Goal: Check status: Check status

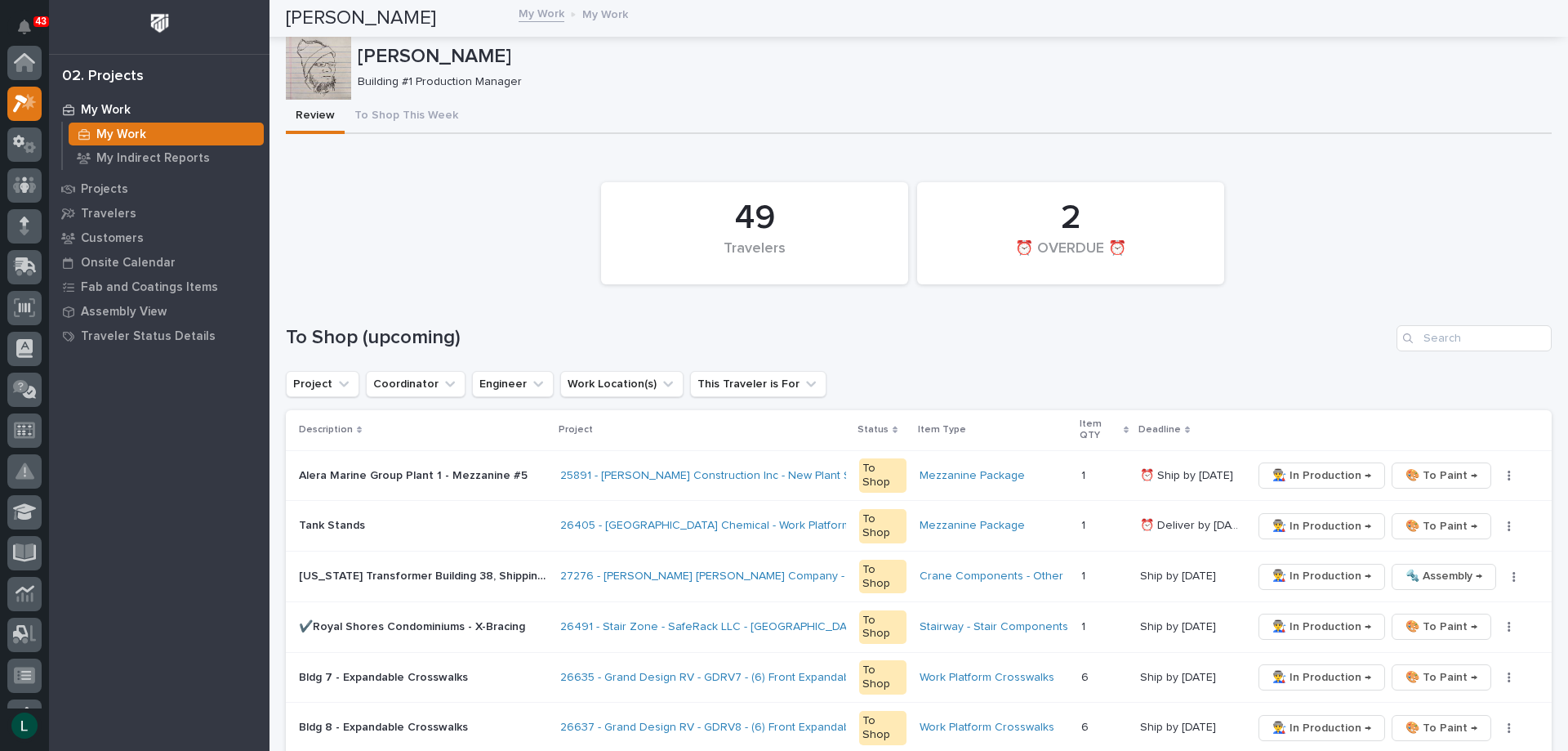
scroll to position [41, 0]
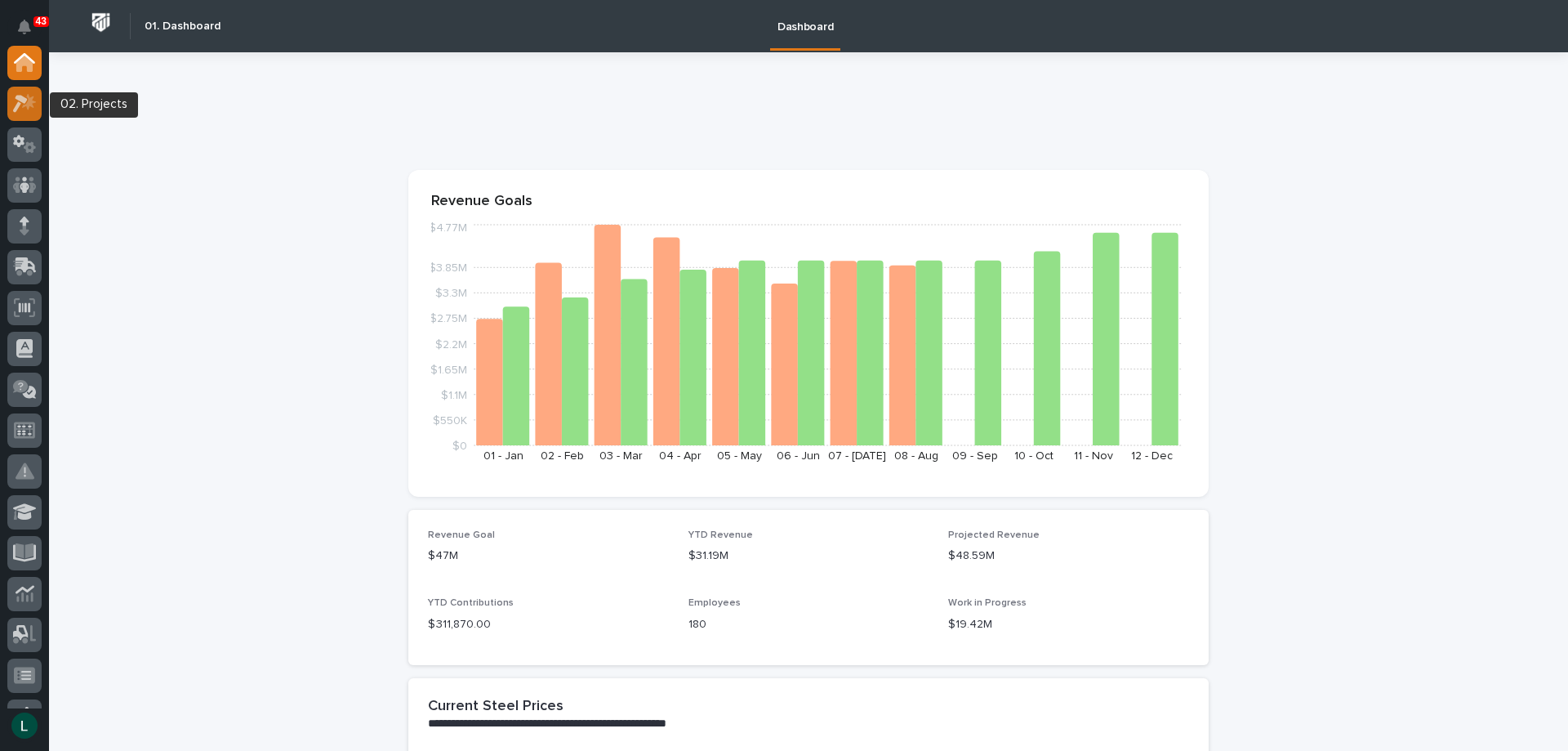
click at [22, 102] on icon at bounding box center [21, 103] width 15 height 18
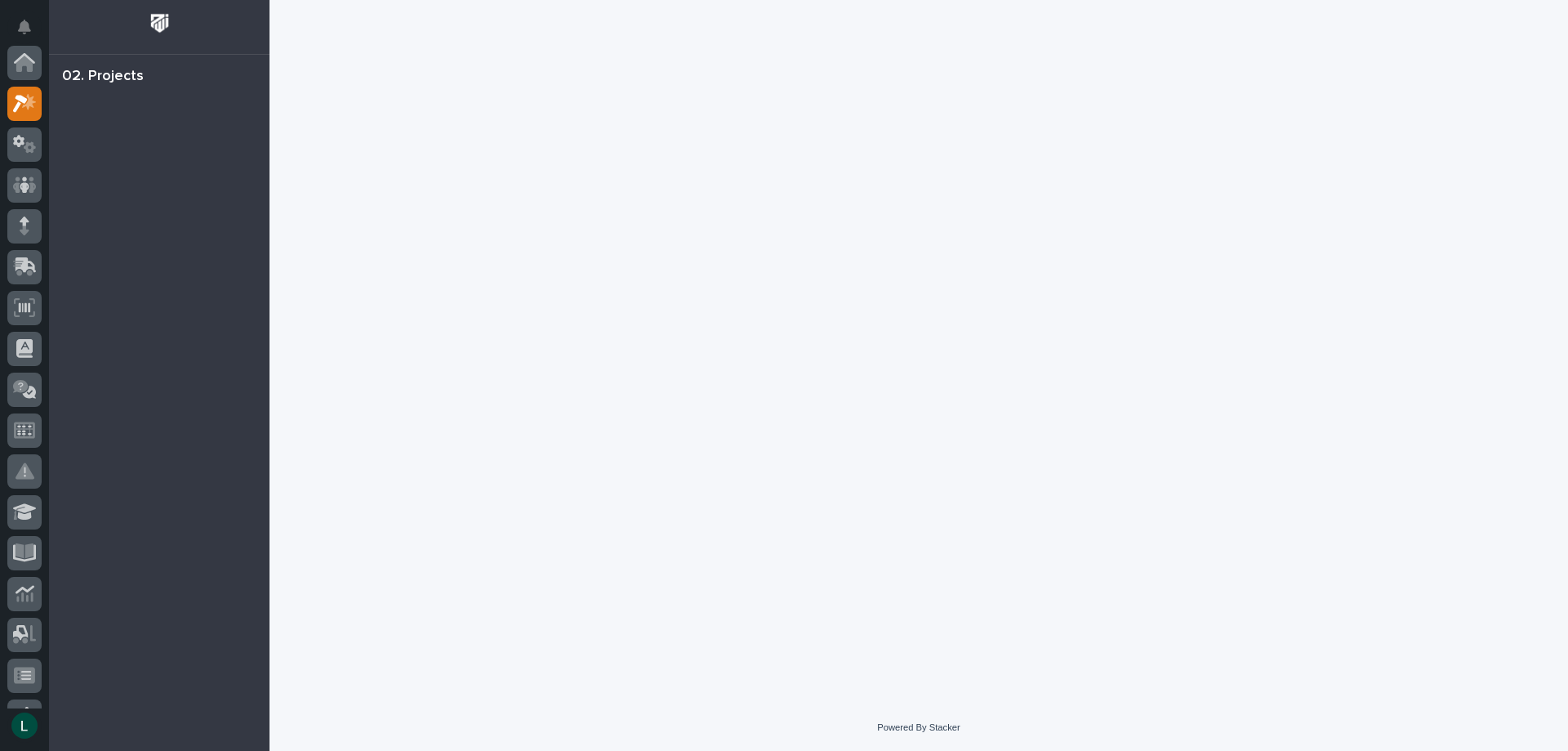
scroll to position [41, 0]
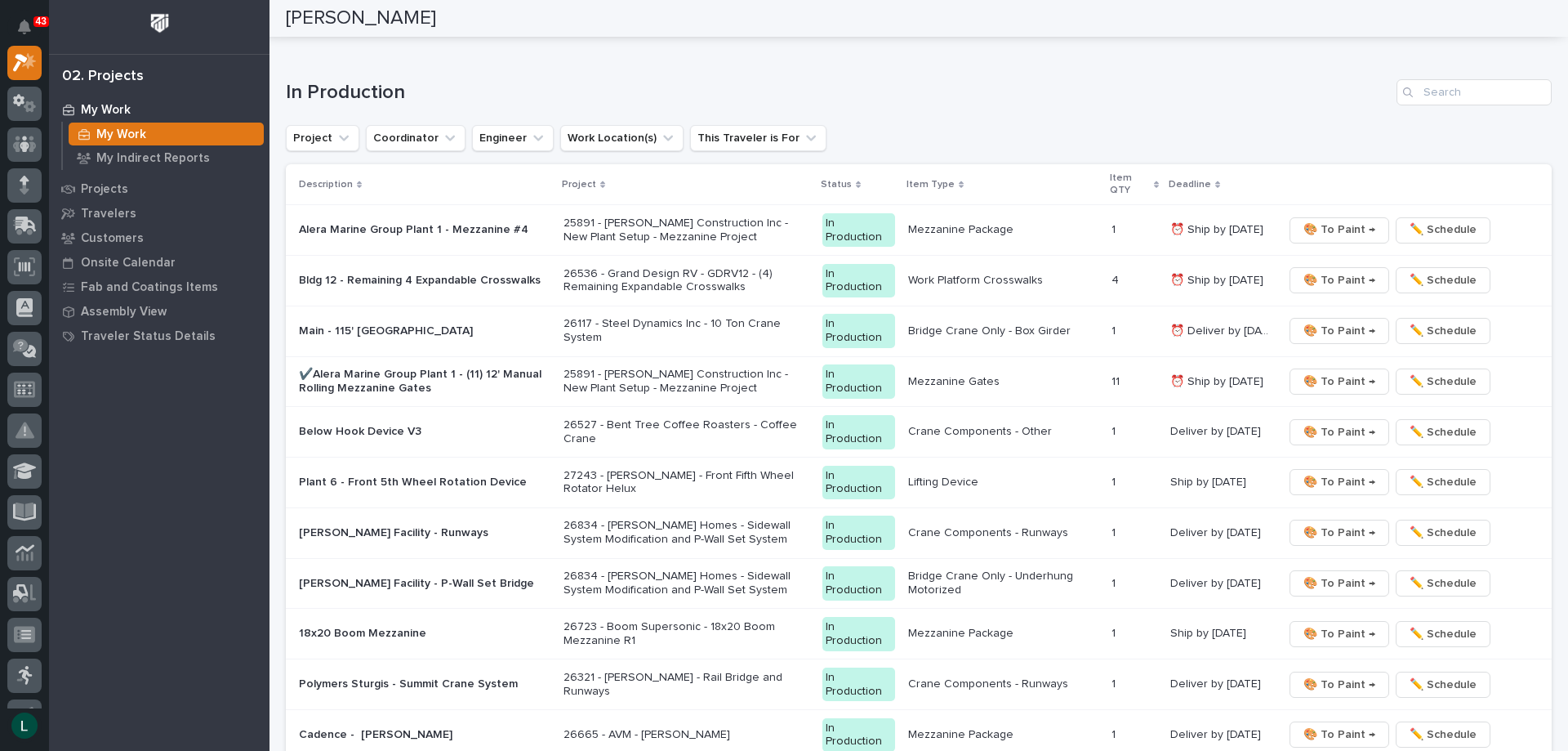
scroll to position [1552, 0]
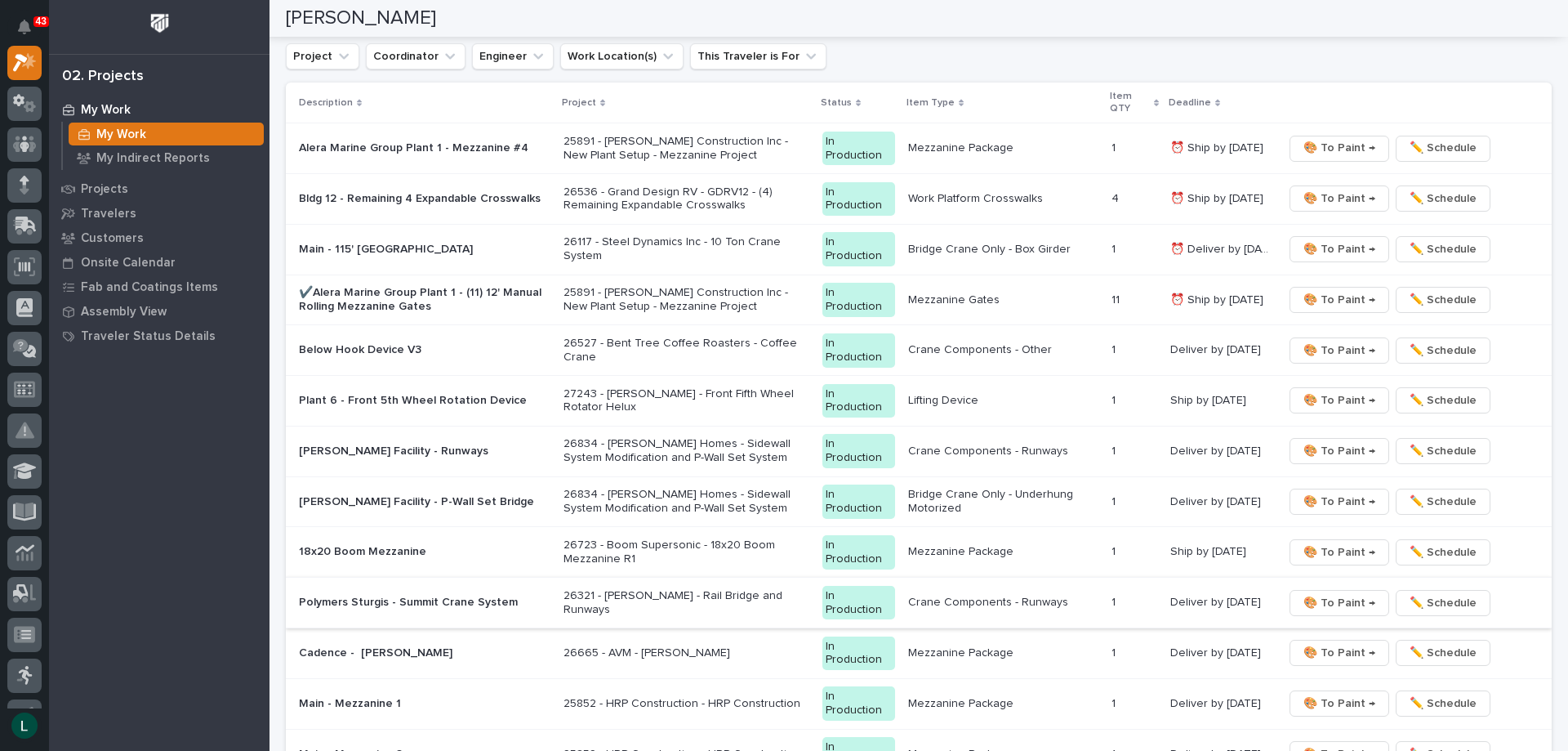
click at [1317, 599] on span "🎨 To Paint →" at bounding box center [1339, 603] width 72 height 20
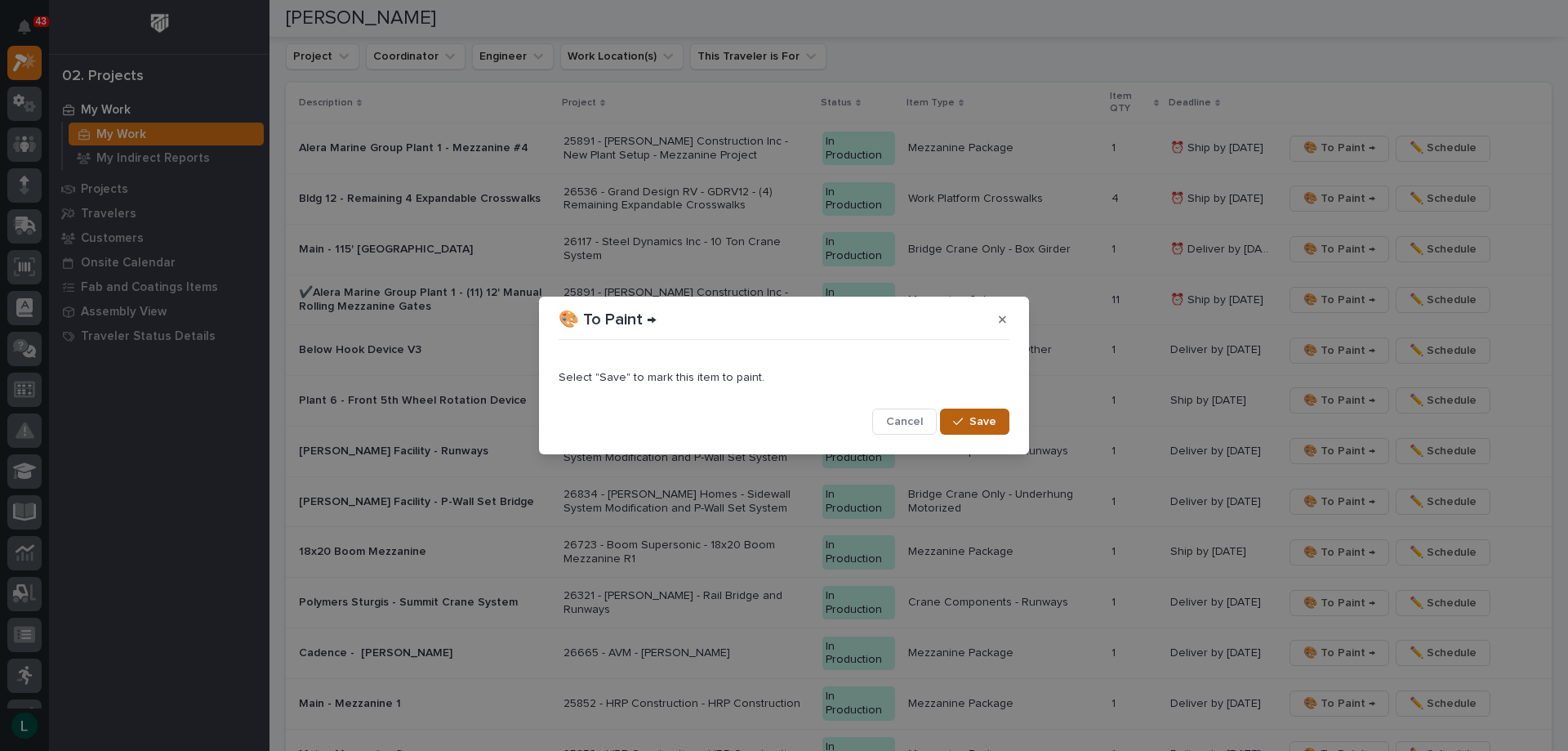
click at [982, 418] on span "Save" at bounding box center [982, 422] width 27 height 15
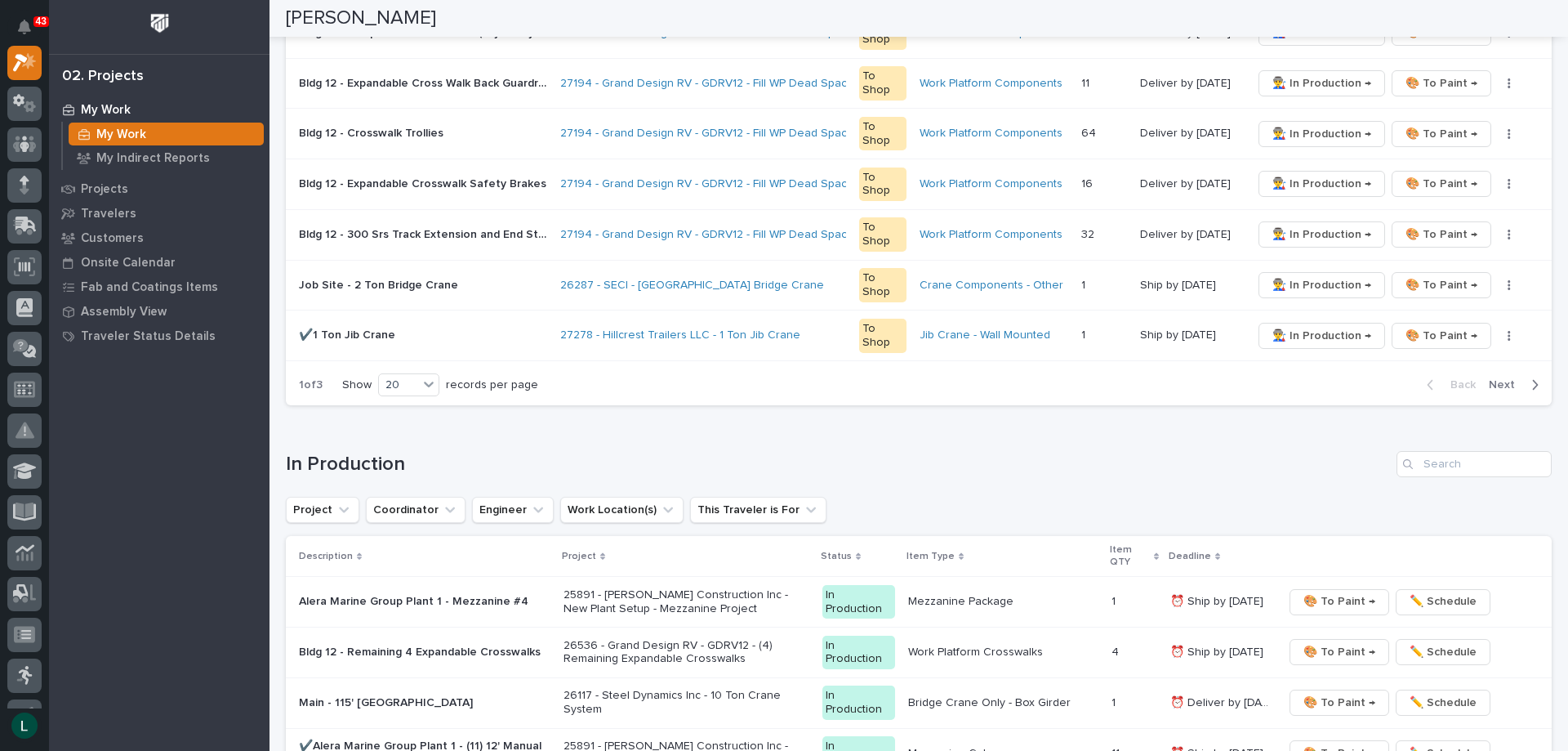
scroll to position [1118, 0]
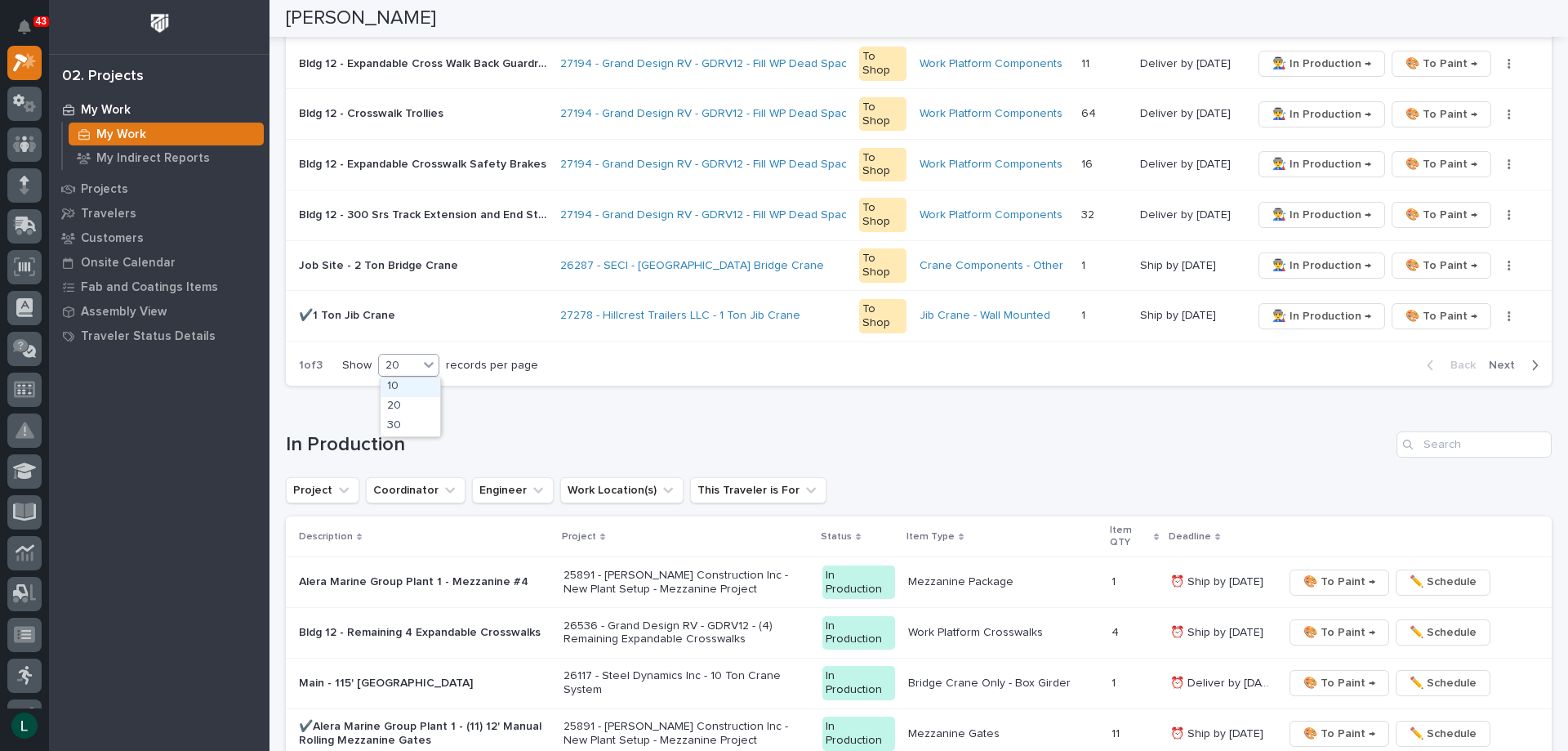
click at [404, 362] on div "20" at bounding box center [399, 365] width 40 height 17
click at [406, 424] on div "30" at bounding box center [410, 426] width 59 height 20
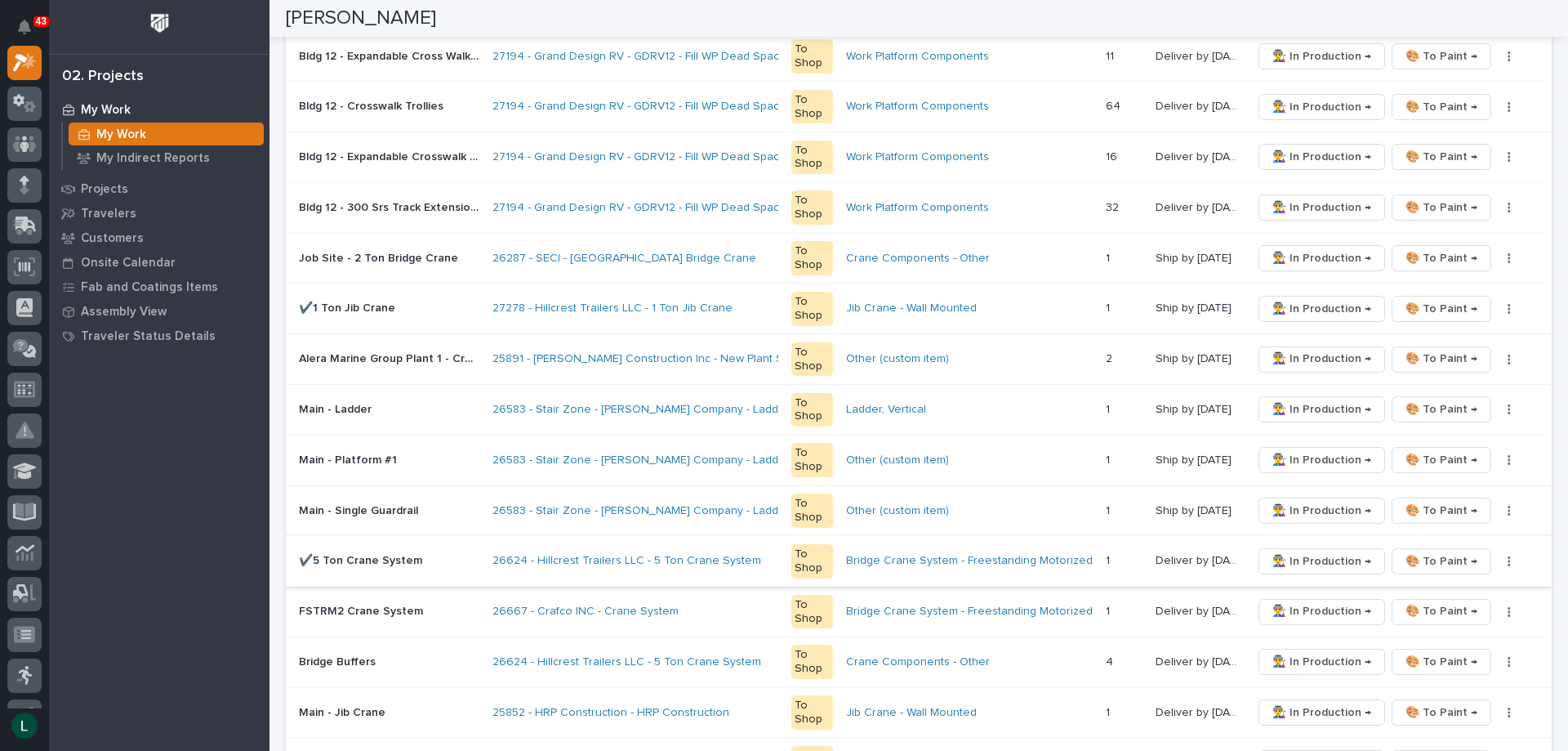
scroll to position [1371, 0]
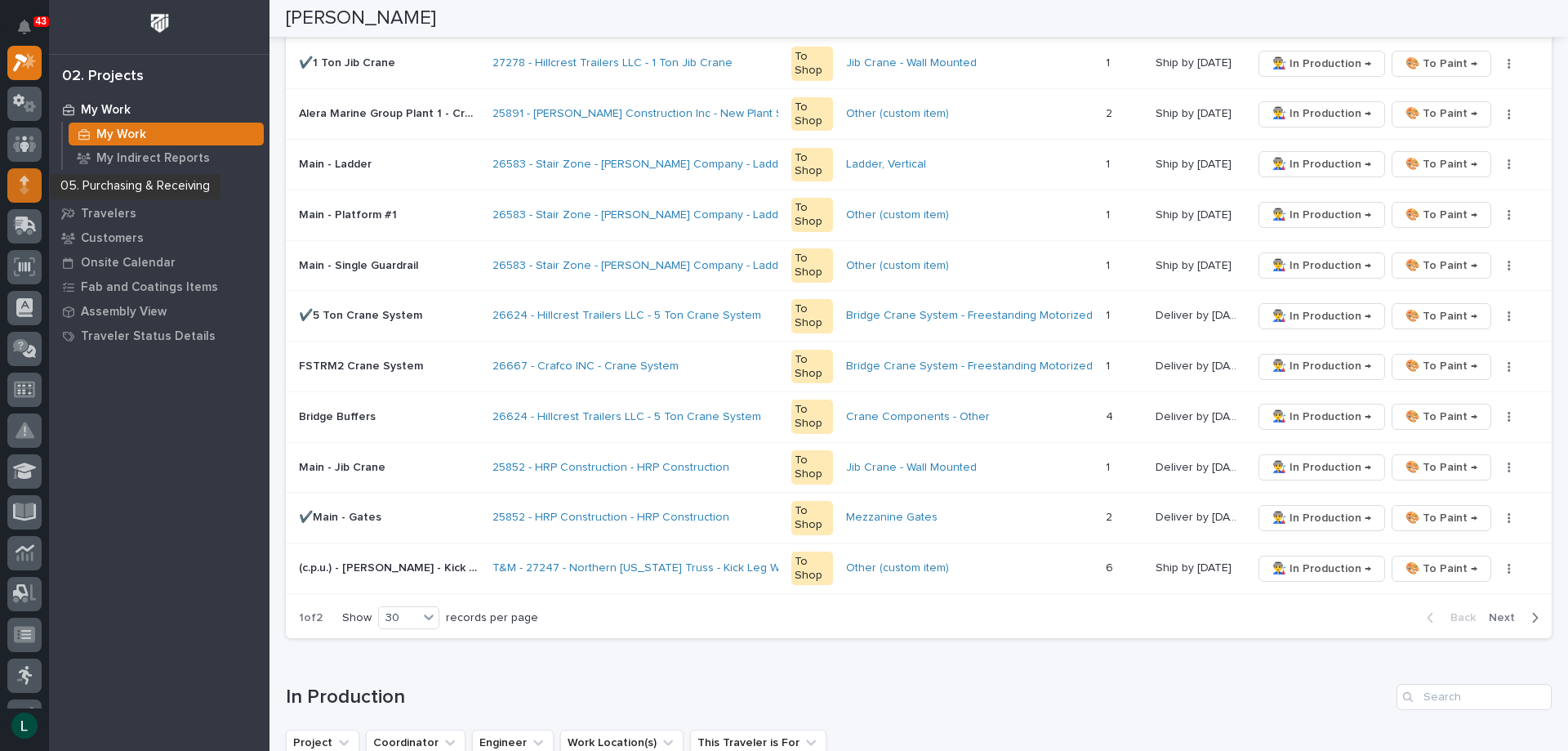
click at [21, 182] on icon at bounding box center [25, 185] width 9 height 19
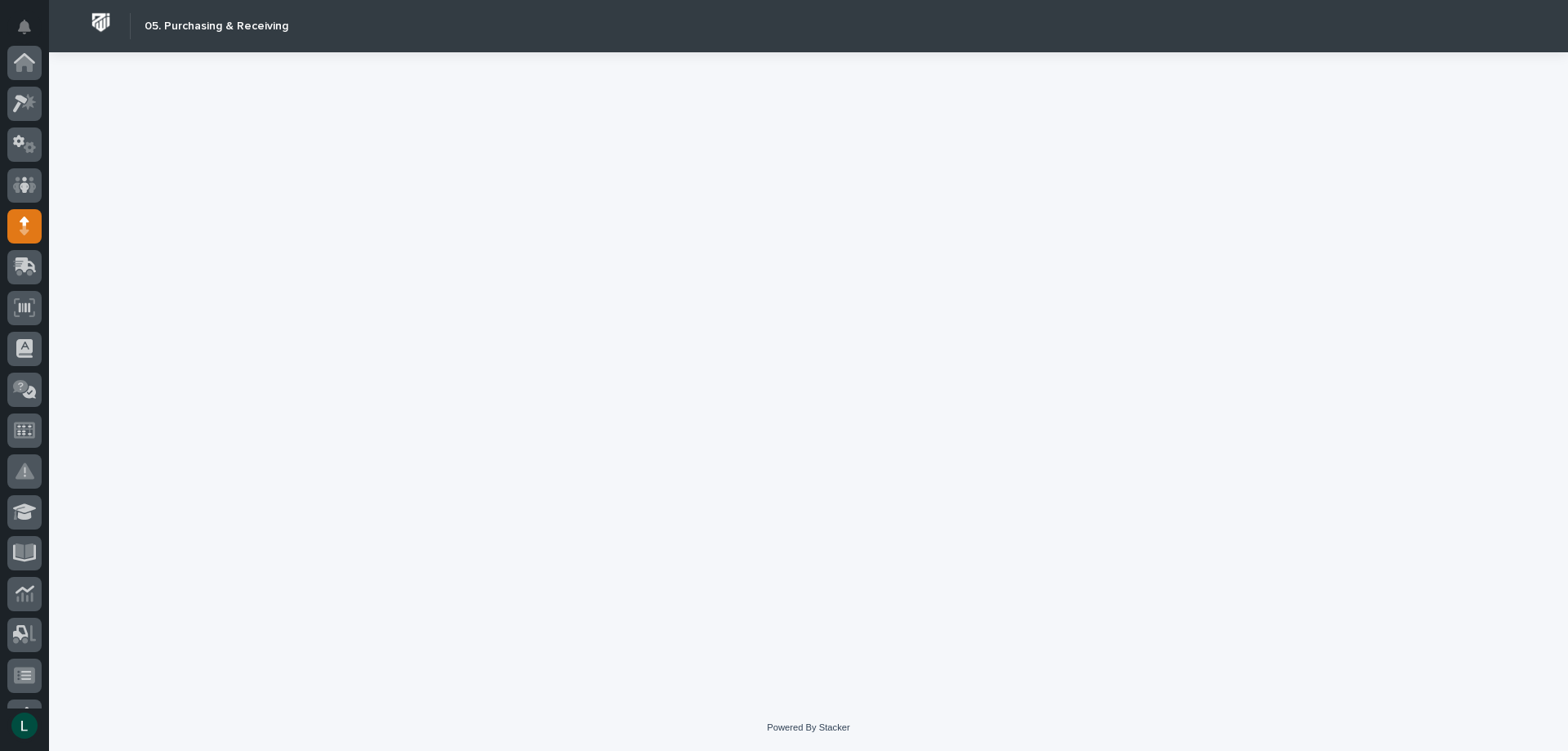
scroll to position [163, 0]
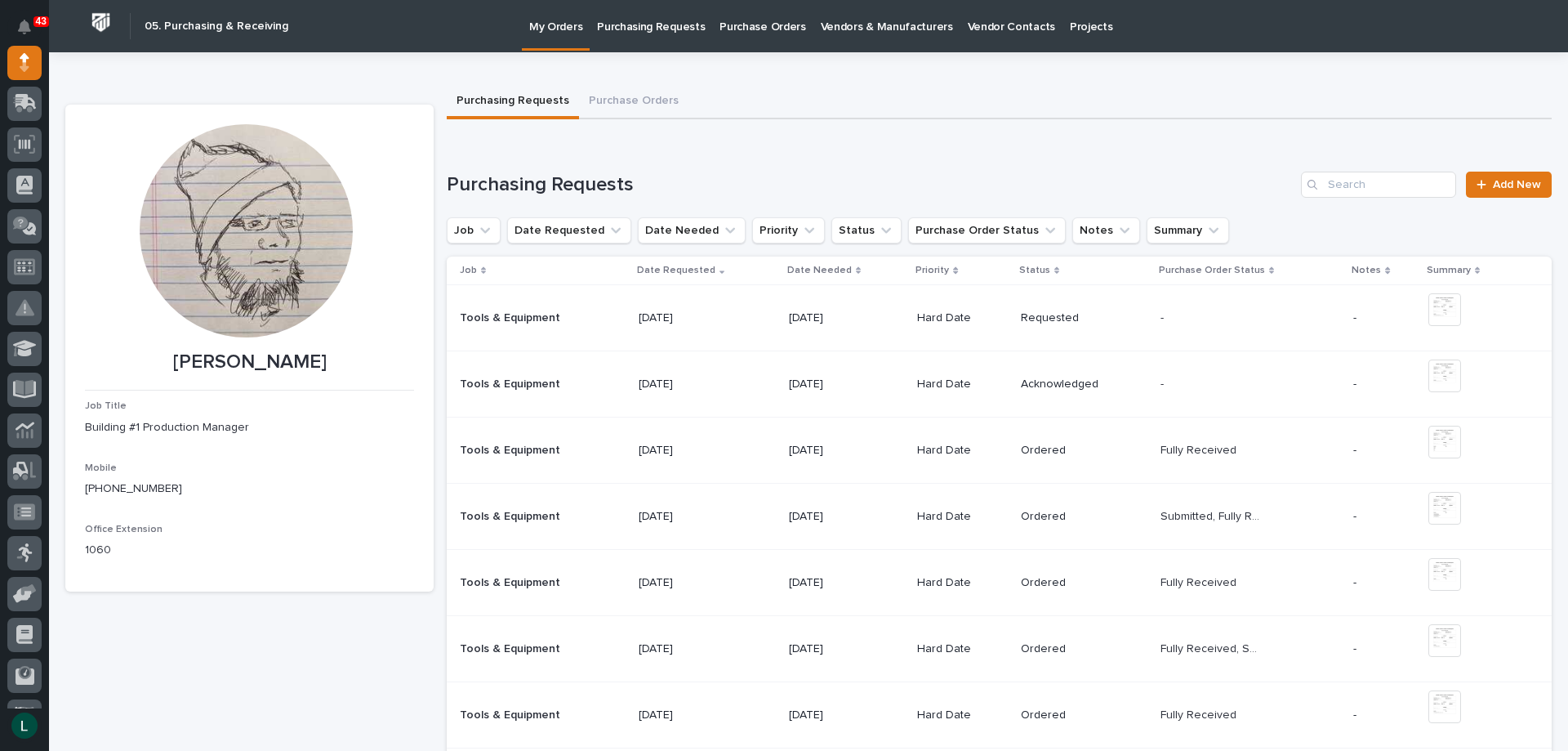
click at [664, 384] on p "[DATE]" at bounding box center [689, 384] width 102 height 14
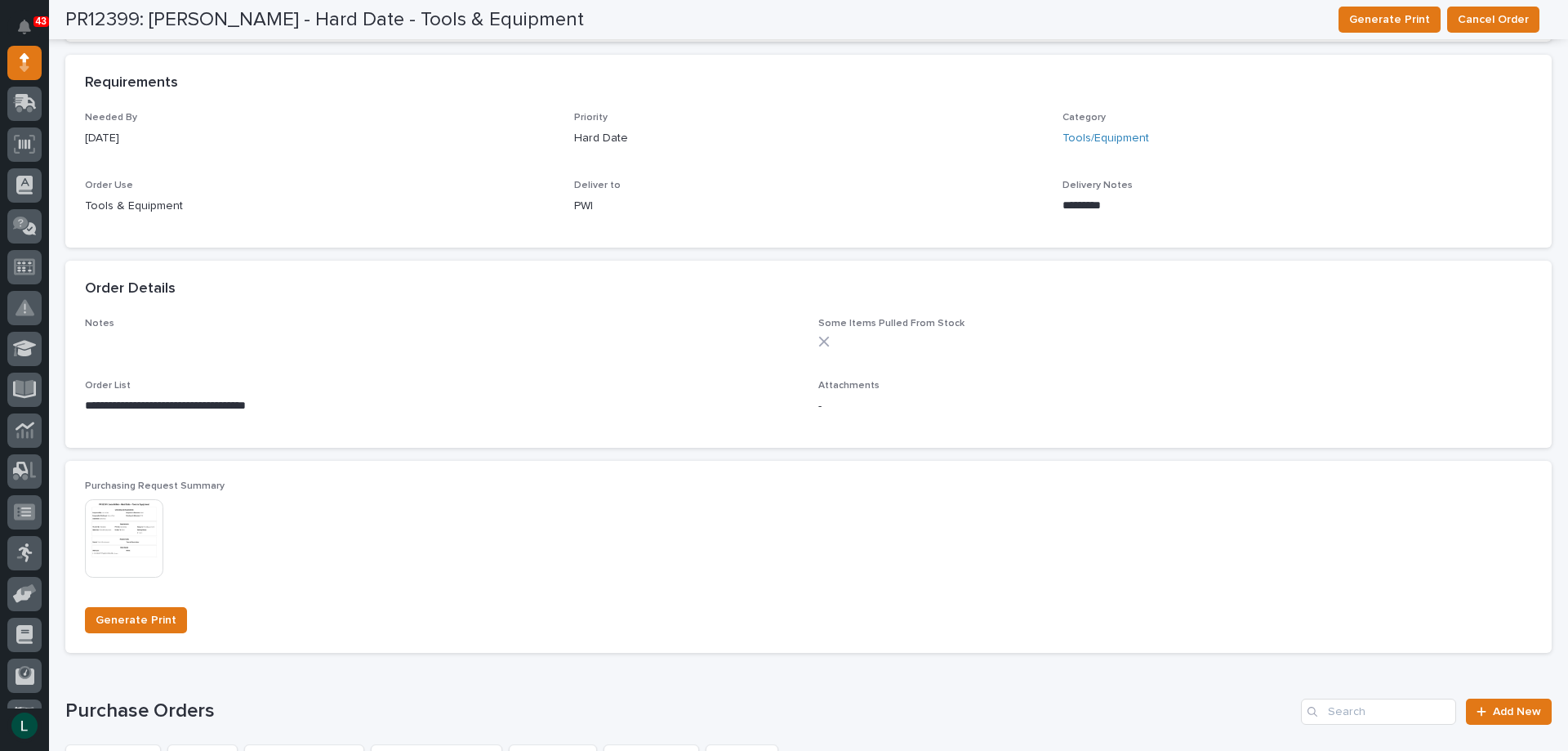
scroll to position [764, 0]
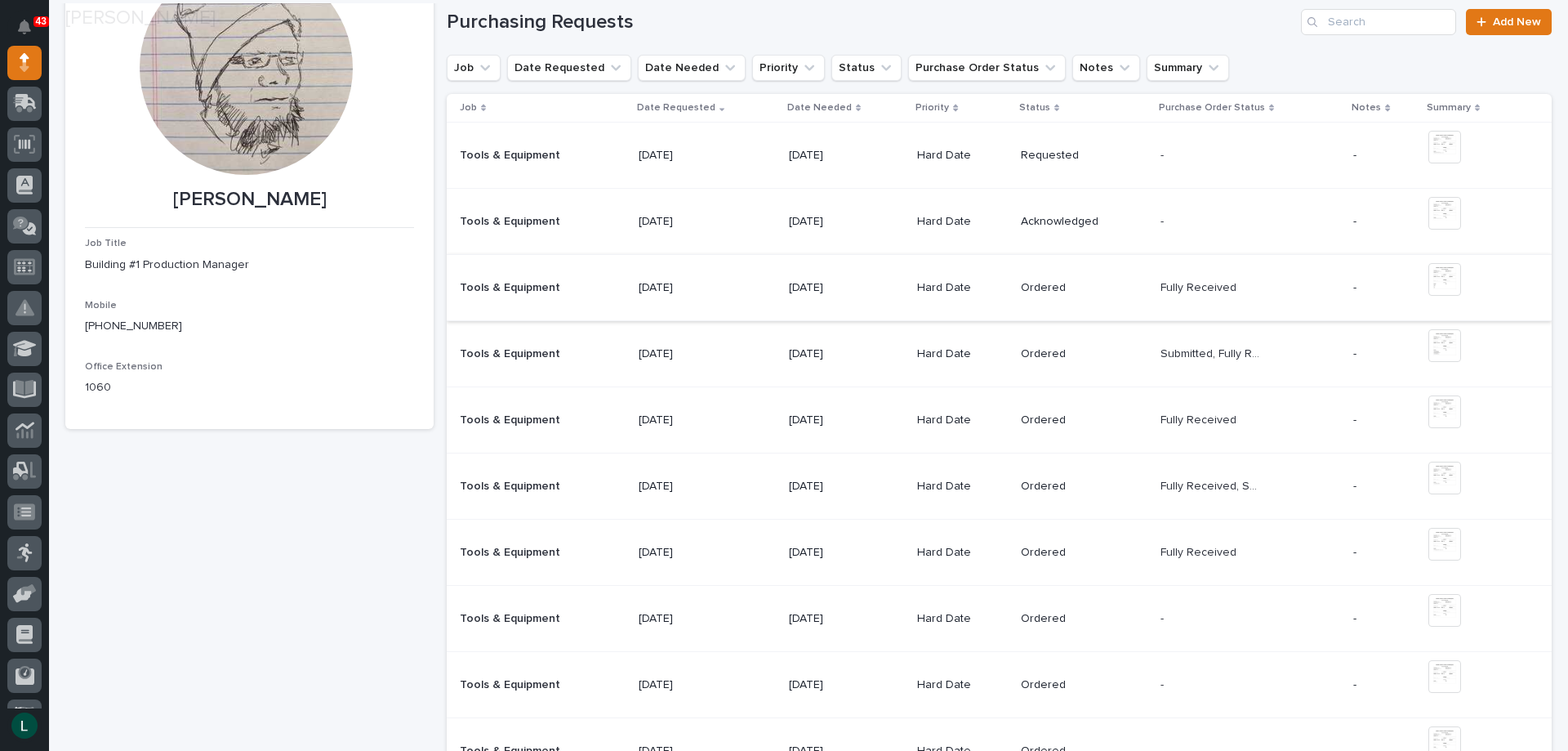
scroll to position [245, 0]
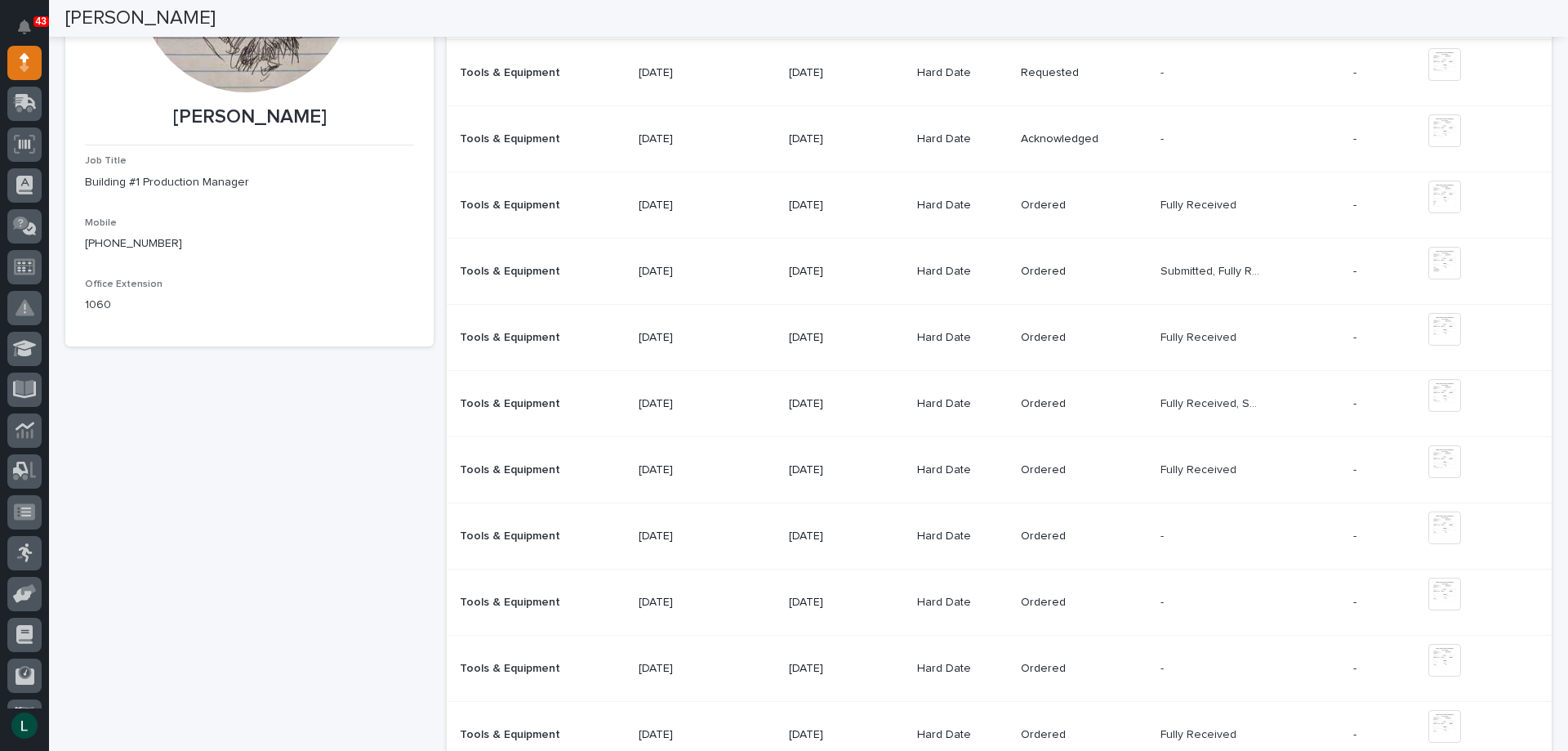
click at [663, 600] on p "[DATE]" at bounding box center [689, 602] width 102 height 14
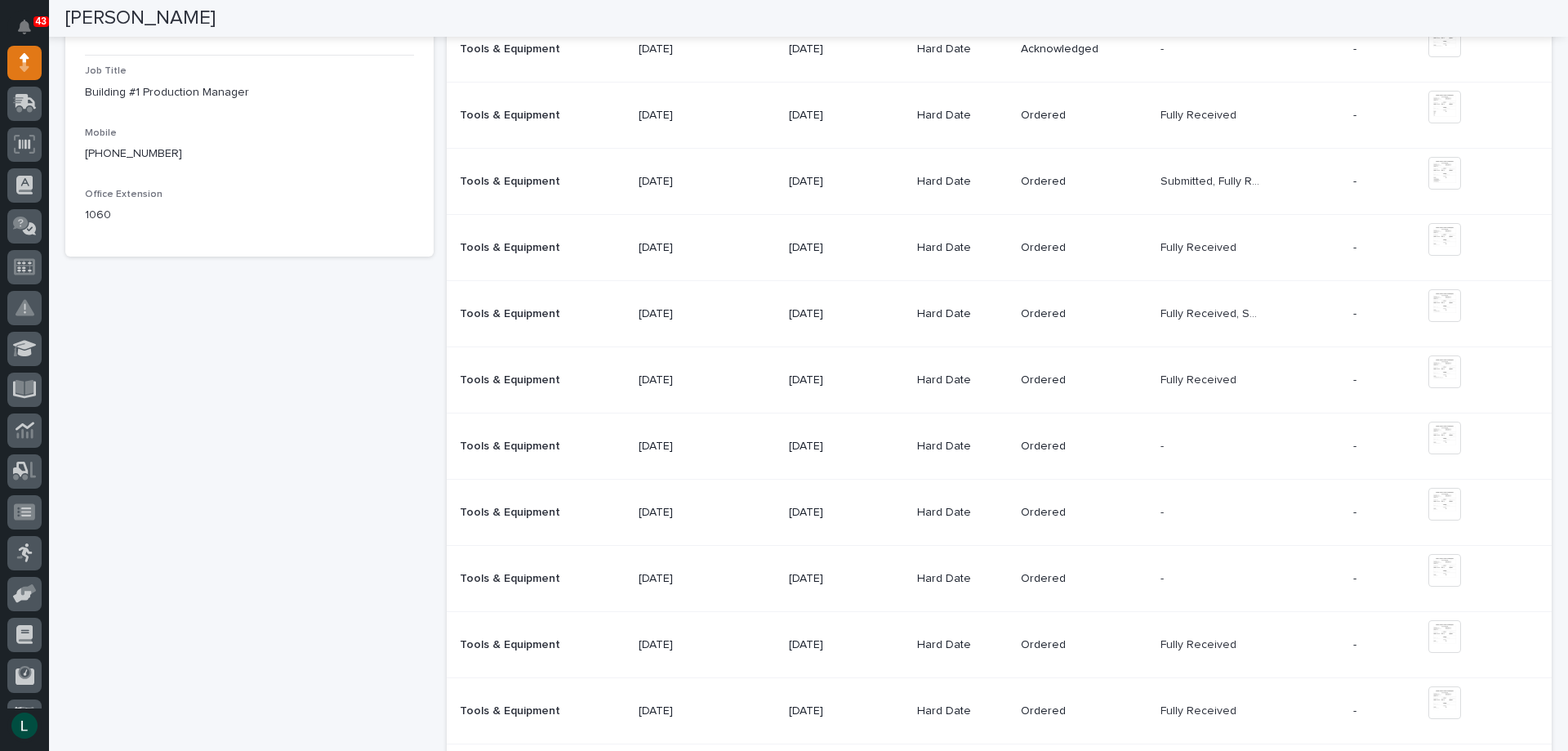
scroll to position [326, 0]
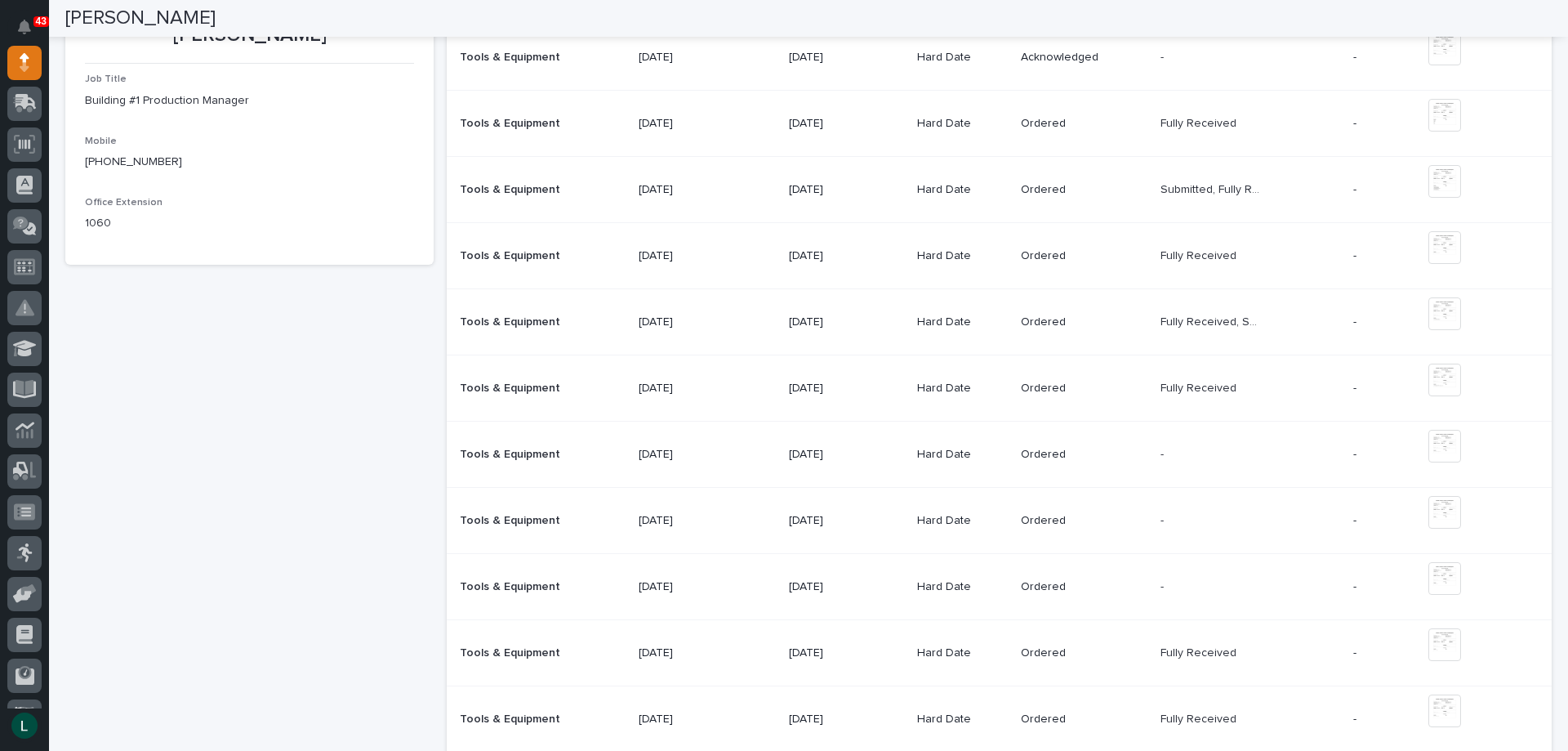
click at [659, 452] on p "[DATE]" at bounding box center [689, 455] width 102 height 14
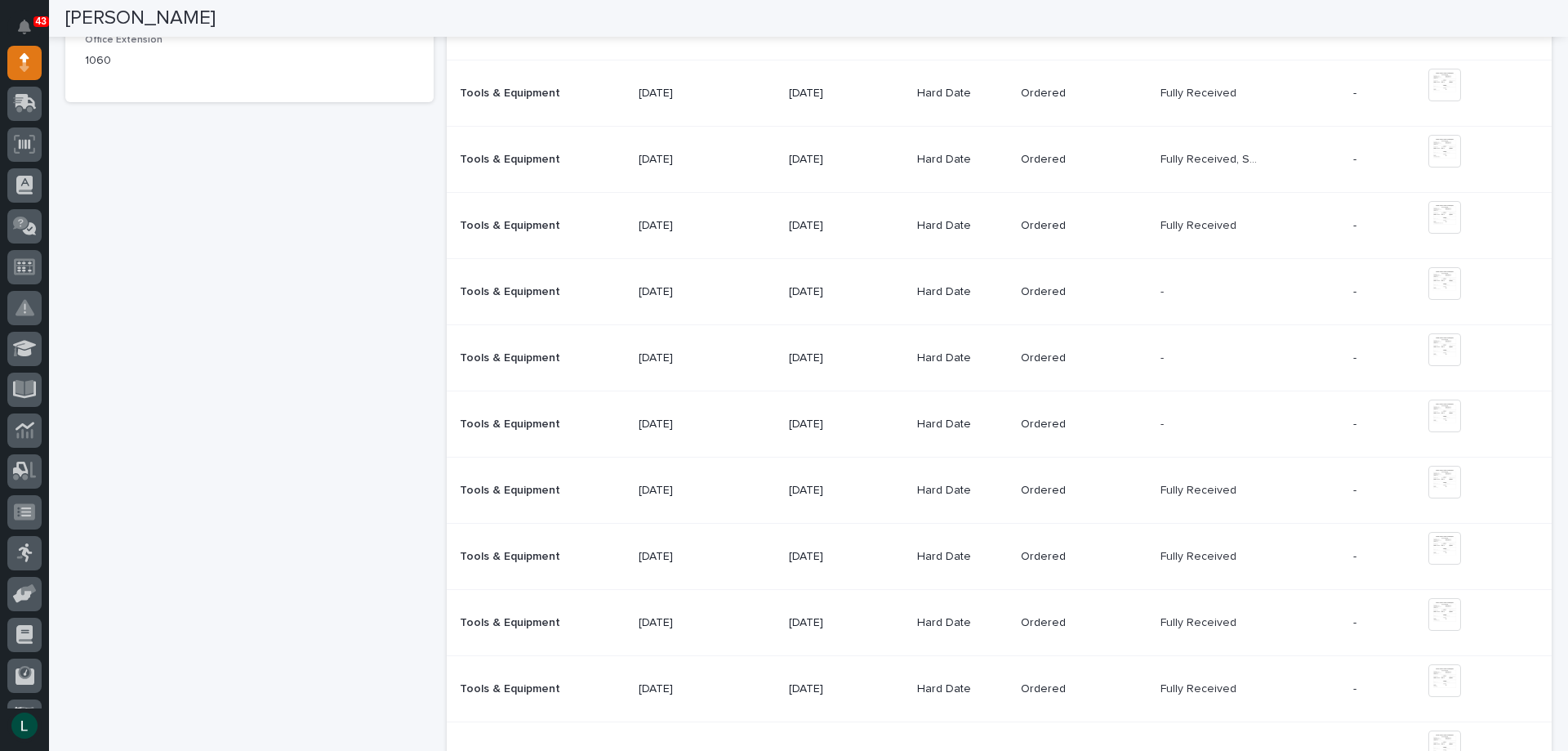
scroll to position [491, 0]
click at [651, 291] on p "[DATE]" at bounding box center [689, 291] width 102 height 14
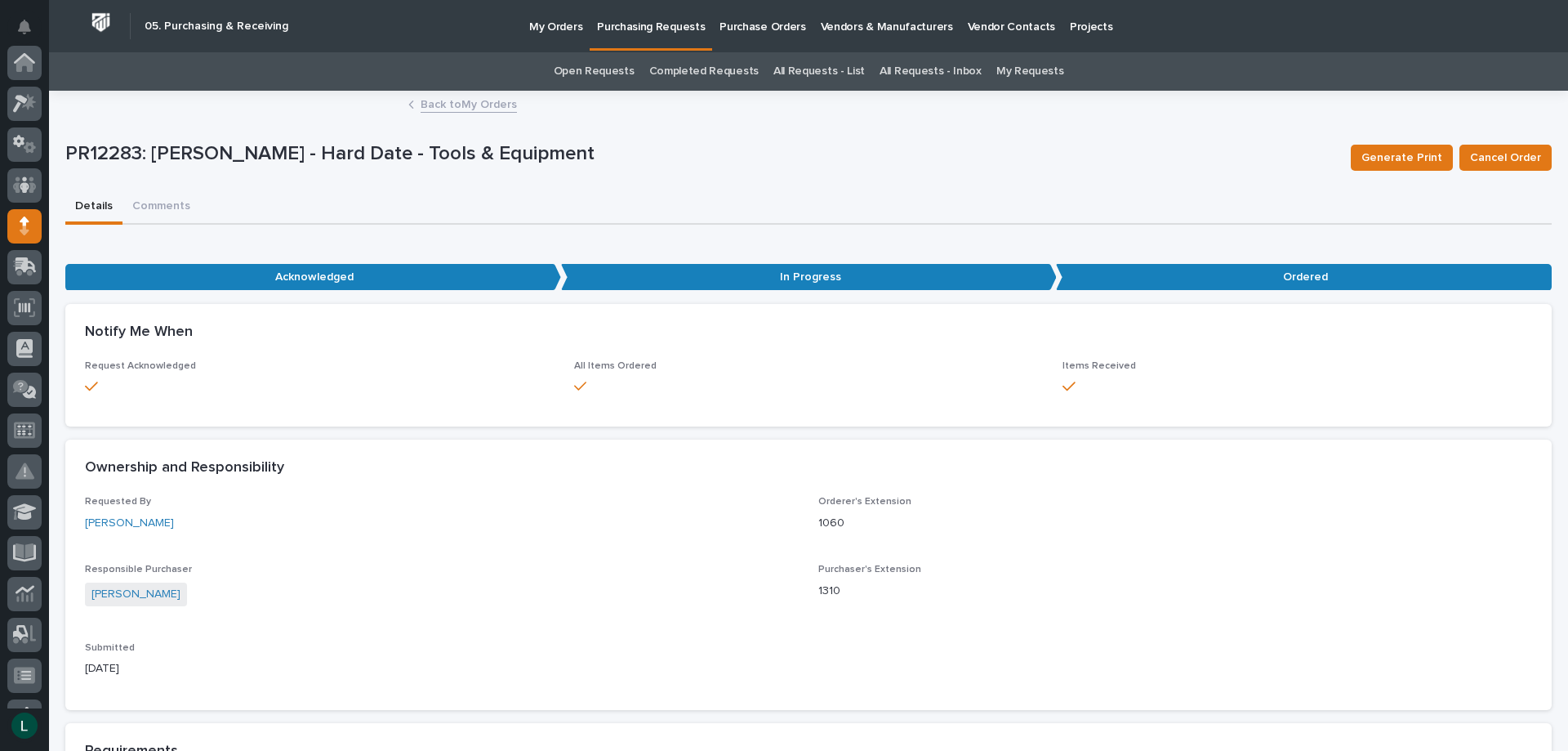
scroll to position [163, 0]
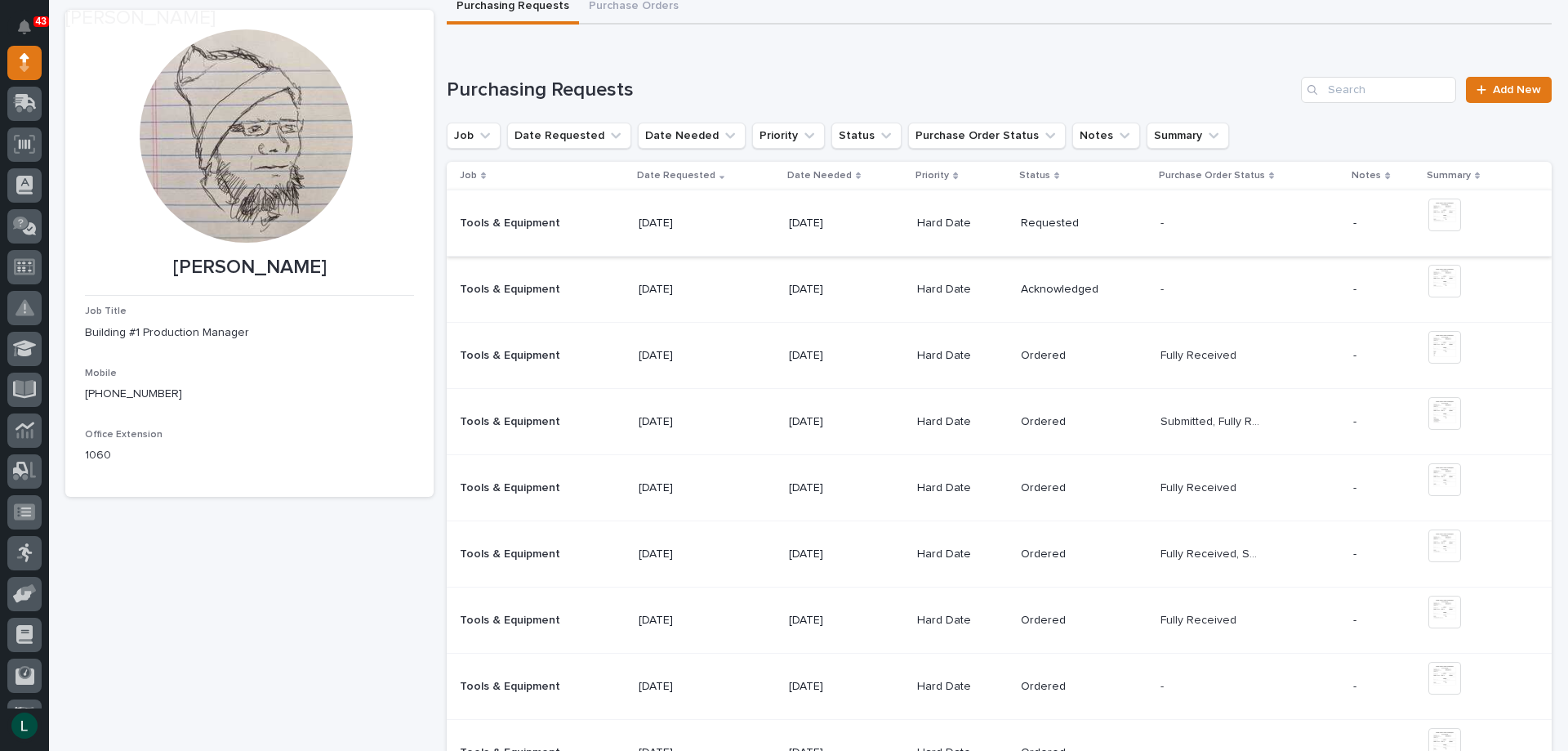
scroll to position [245, 0]
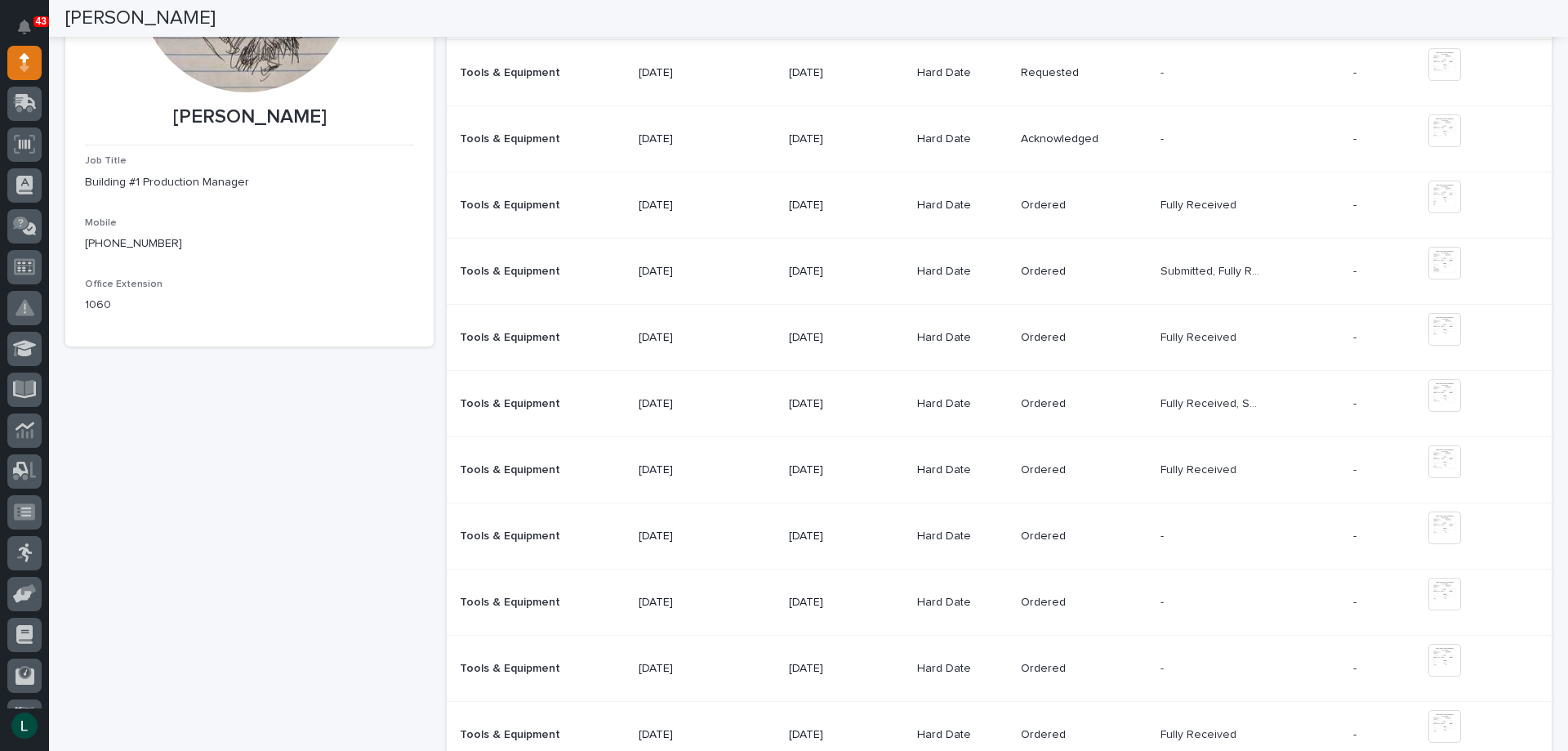
click at [667, 467] on p "[DATE]" at bounding box center [689, 470] width 102 height 14
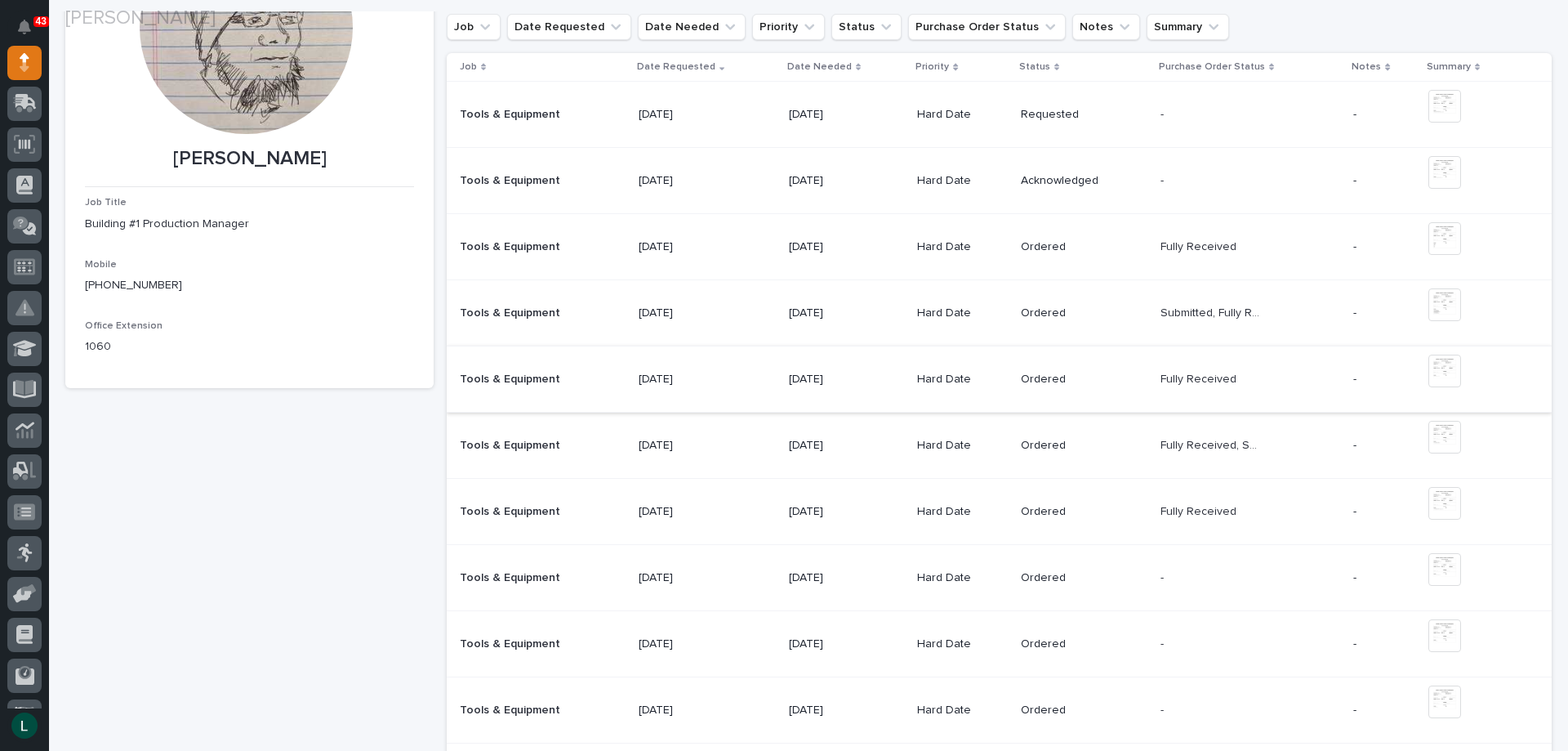
scroll to position [245, 0]
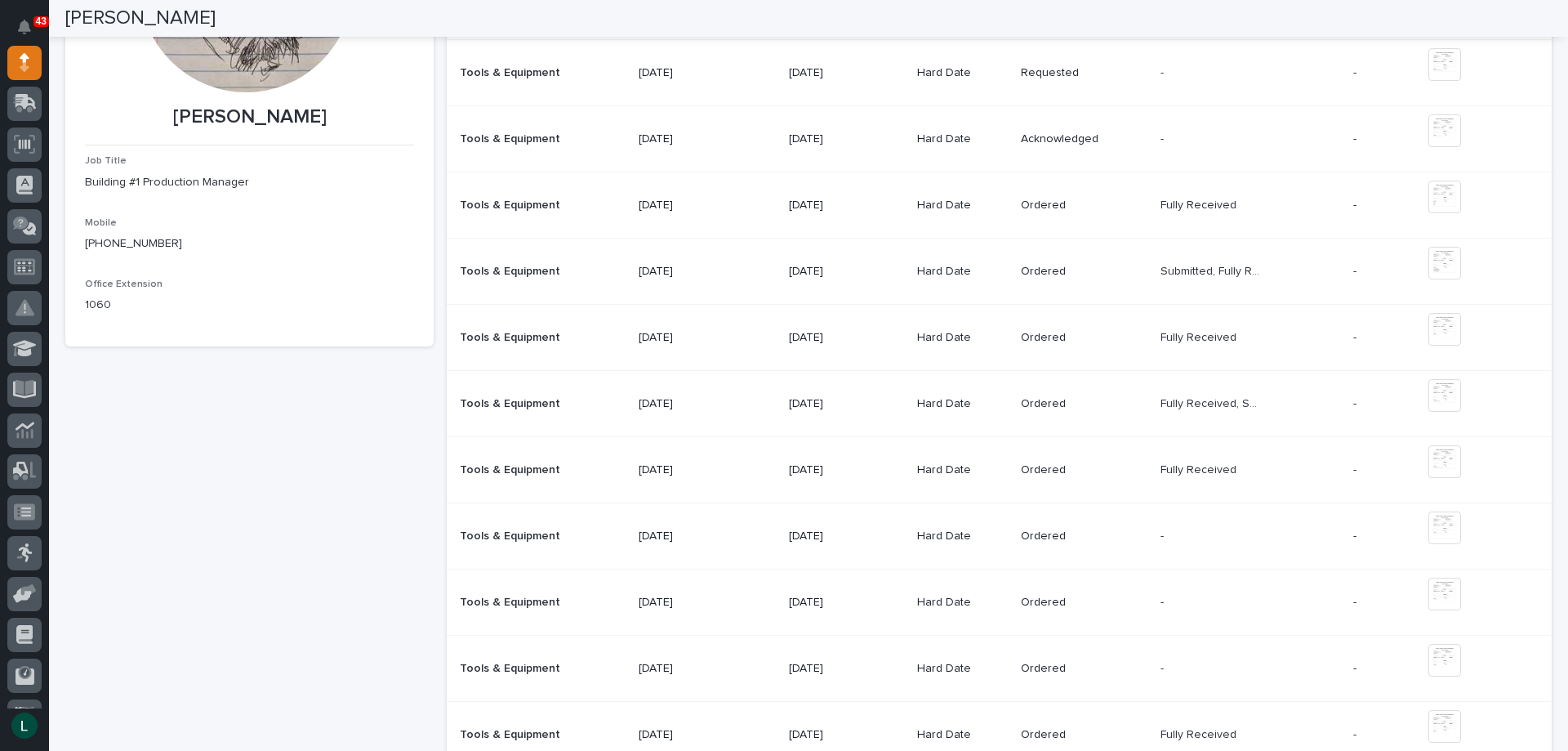
click at [674, 402] on p "[DATE]" at bounding box center [689, 404] width 102 height 14
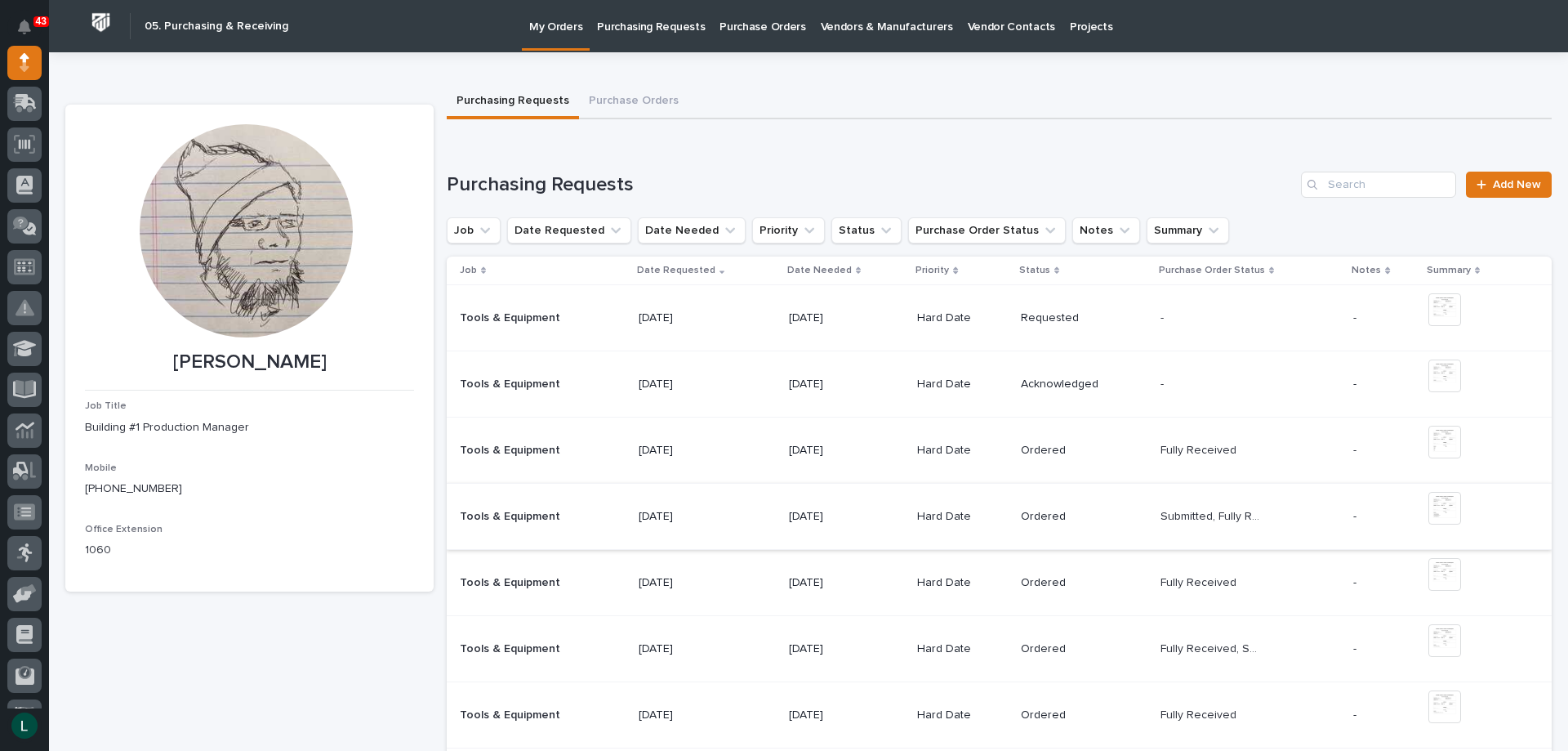
scroll to position [82, 0]
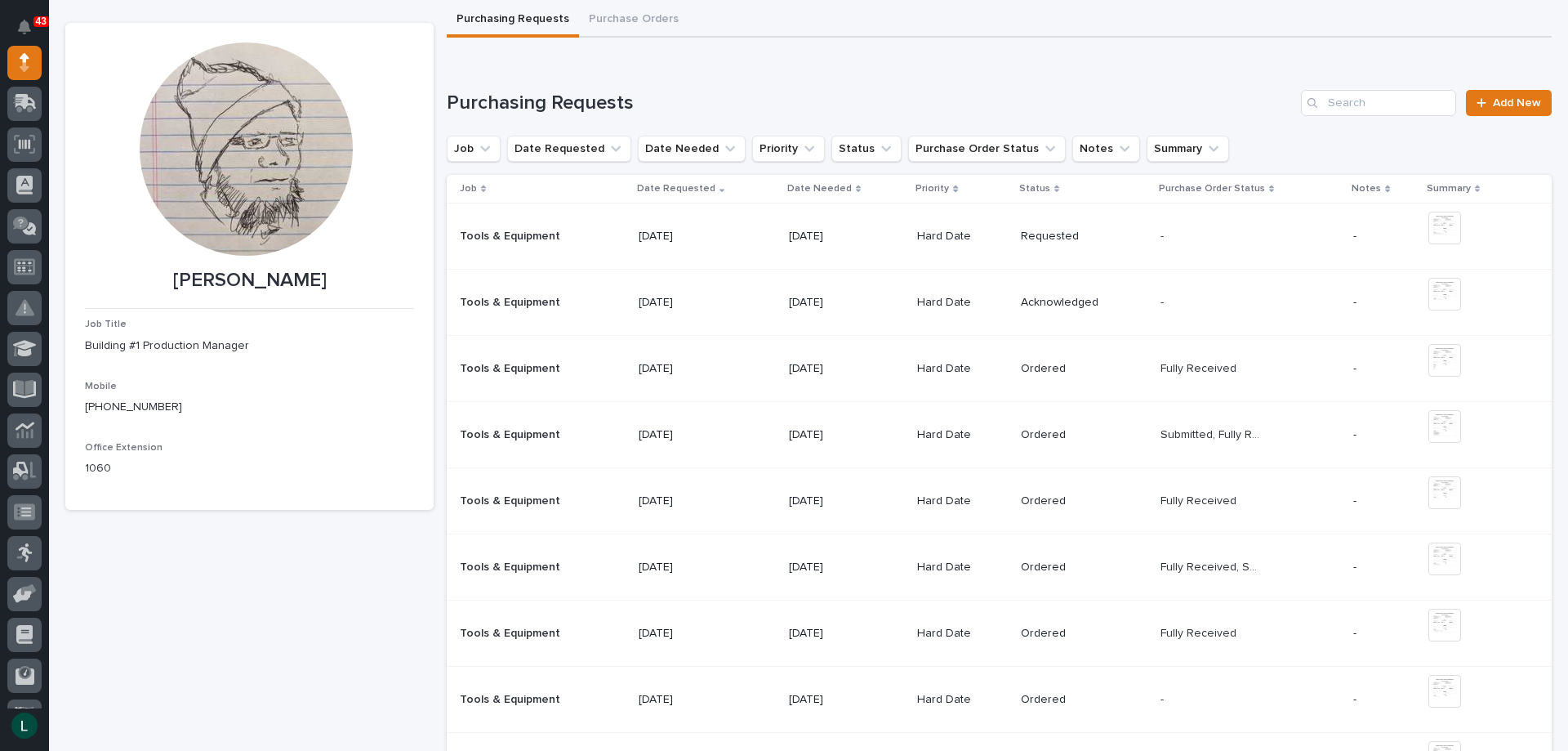
click at [817, 435] on p "[DATE]" at bounding box center [839, 435] width 102 height 14
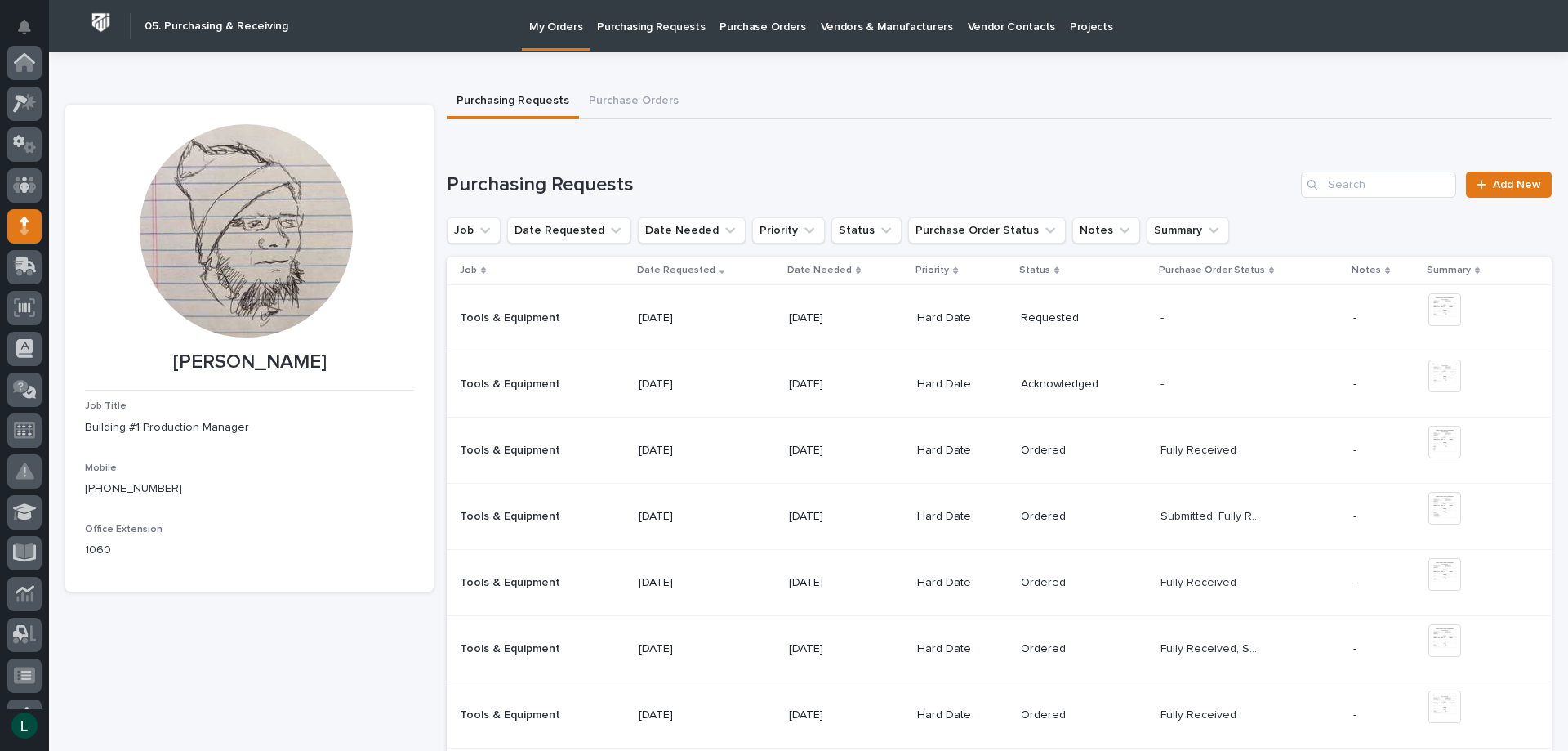
scroll to position [163, 0]
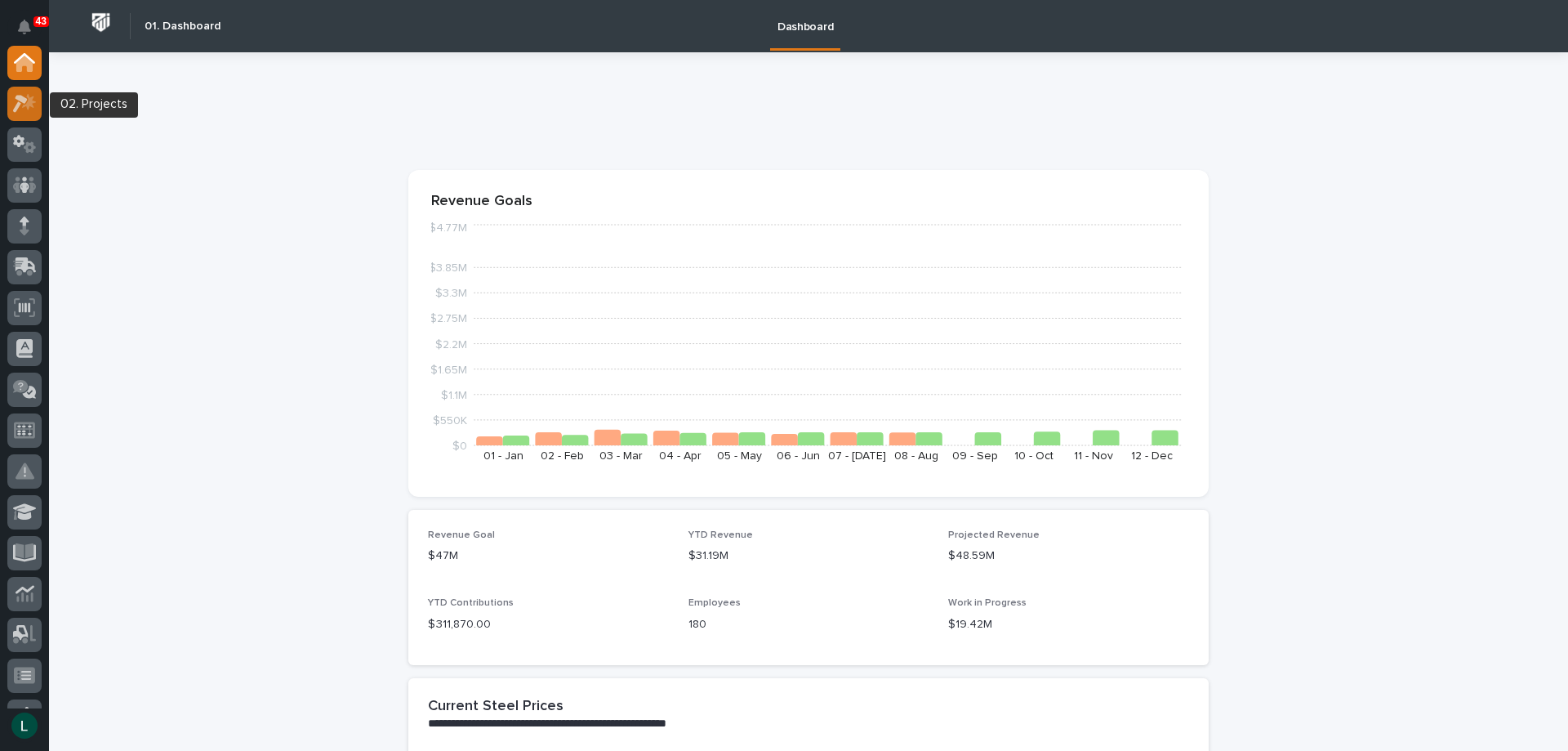
click at [22, 100] on icon at bounding box center [21, 103] width 15 height 18
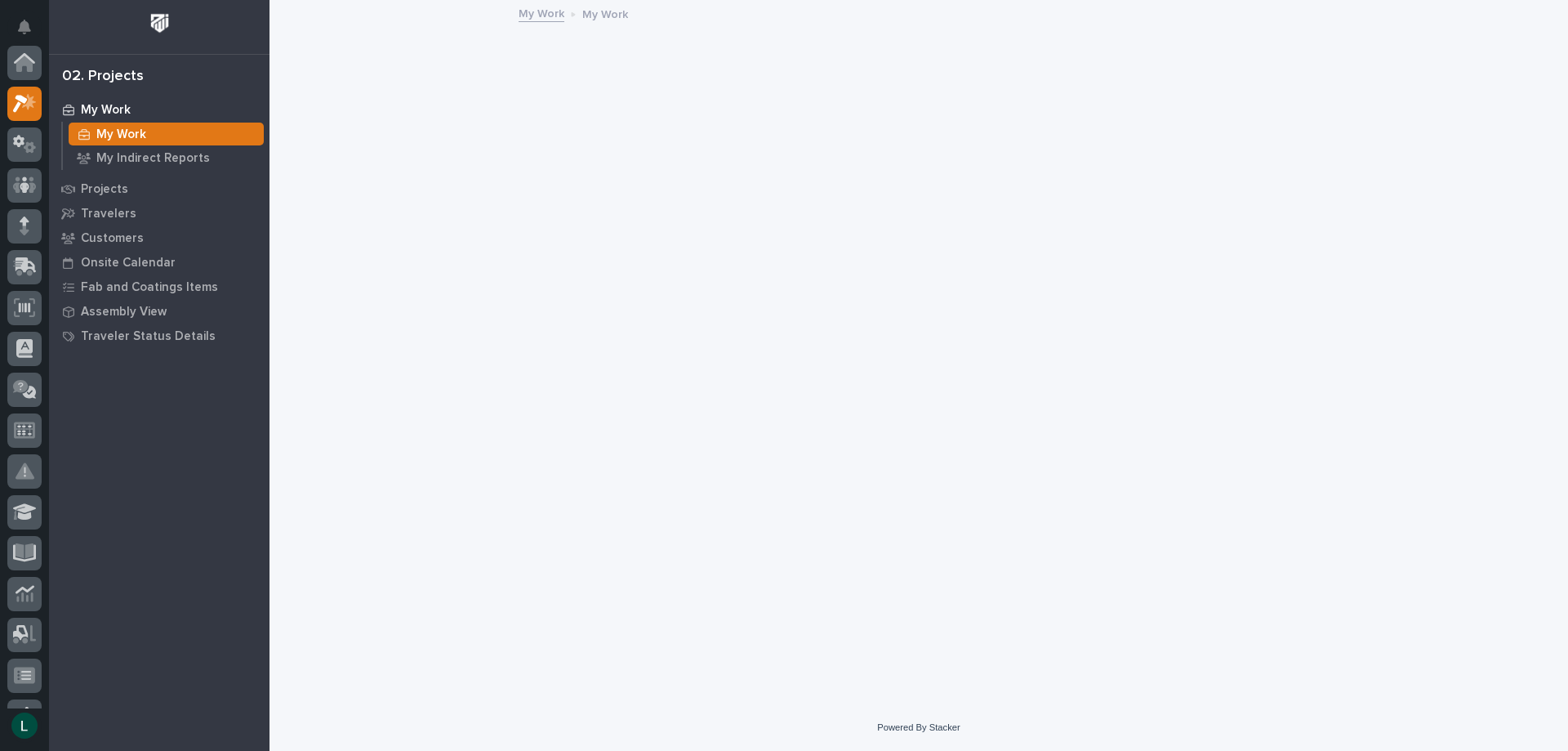
scroll to position [41, 0]
